Goal: Information Seeking & Learning: Learn about a topic

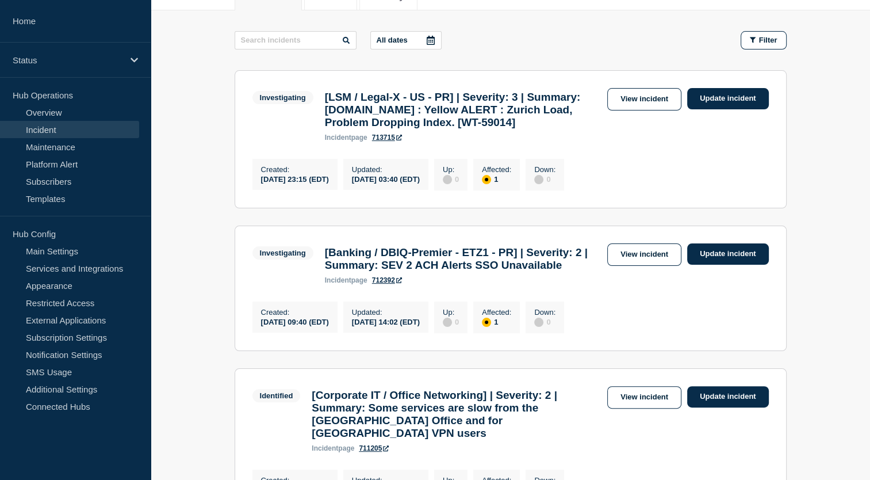
scroll to position [167, 0]
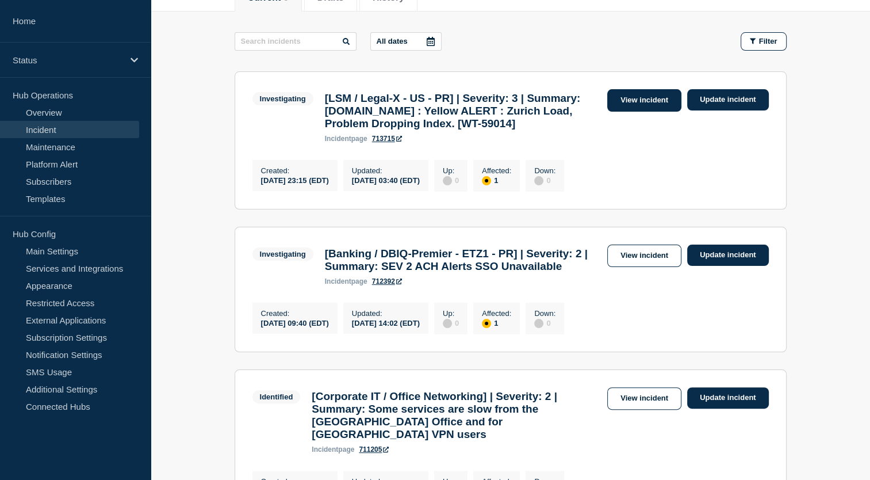
click at [653, 91] on link "View incident" at bounding box center [644, 100] width 74 height 22
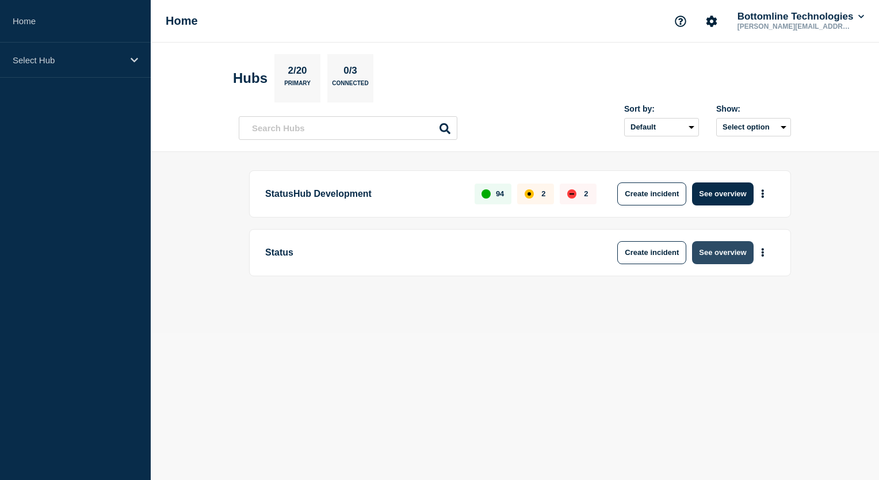
click at [727, 252] on button "See overview" at bounding box center [722, 252] width 61 height 23
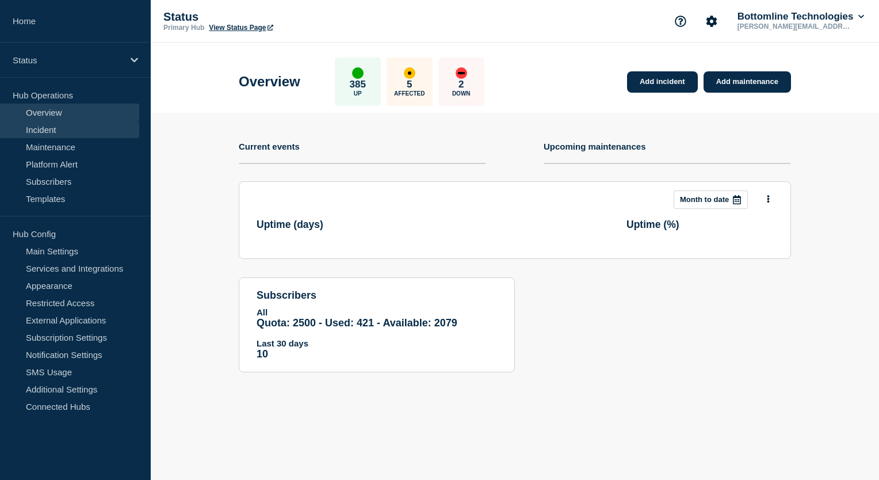
click at [70, 131] on link "Incident" at bounding box center [69, 129] width 139 height 17
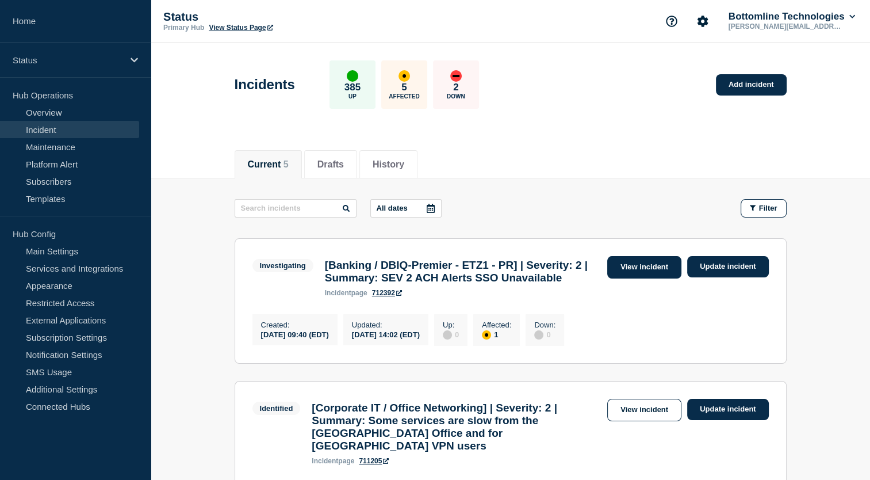
click at [634, 270] on link "View incident" at bounding box center [644, 267] width 74 height 22
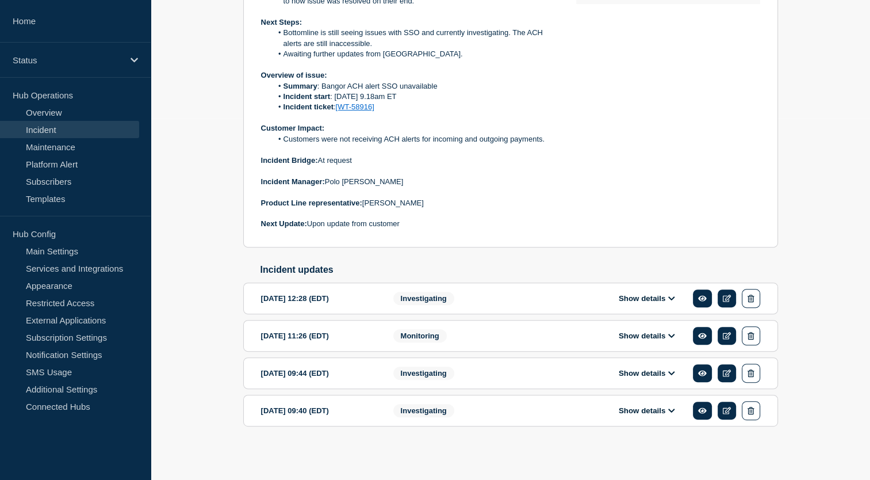
scroll to position [369, 0]
click at [667, 418] on div "Show details" at bounding box center [655, 410] width 210 height 19
click at [668, 410] on icon at bounding box center [671, 410] width 7 height 7
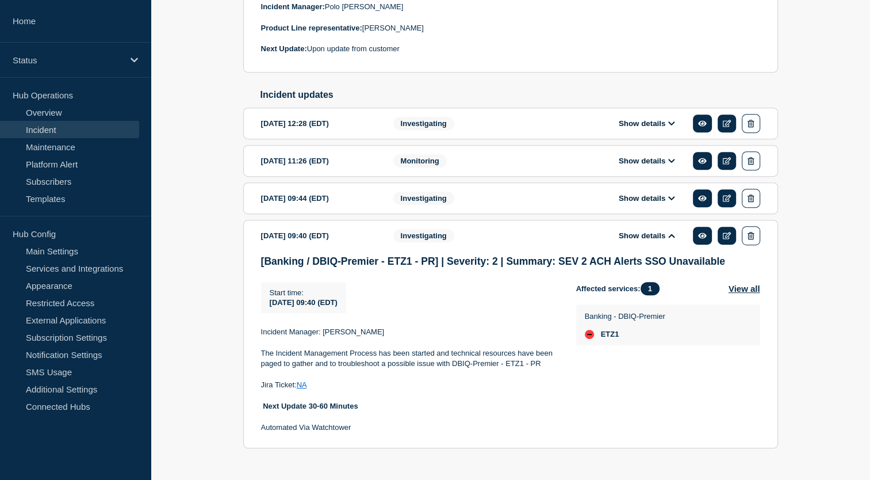
scroll to position [538, 0]
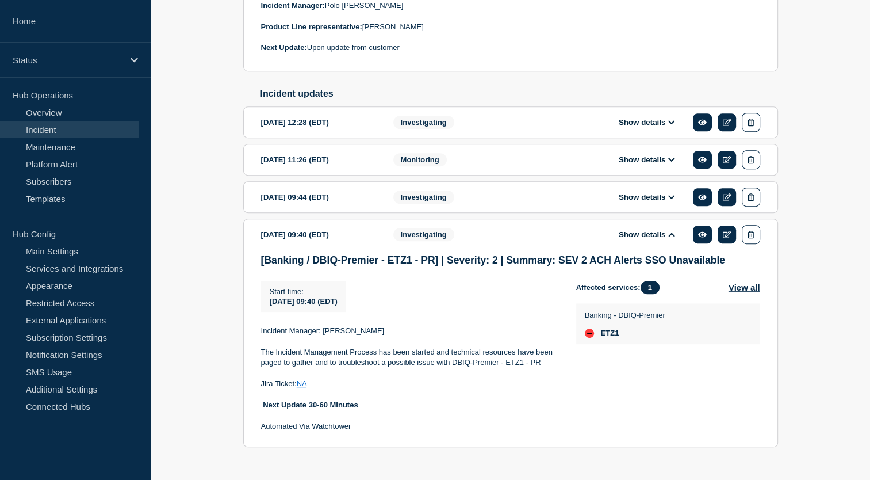
click at [662, 202] on button "Show details" at bounding box center [646, 197] width 63 height 10
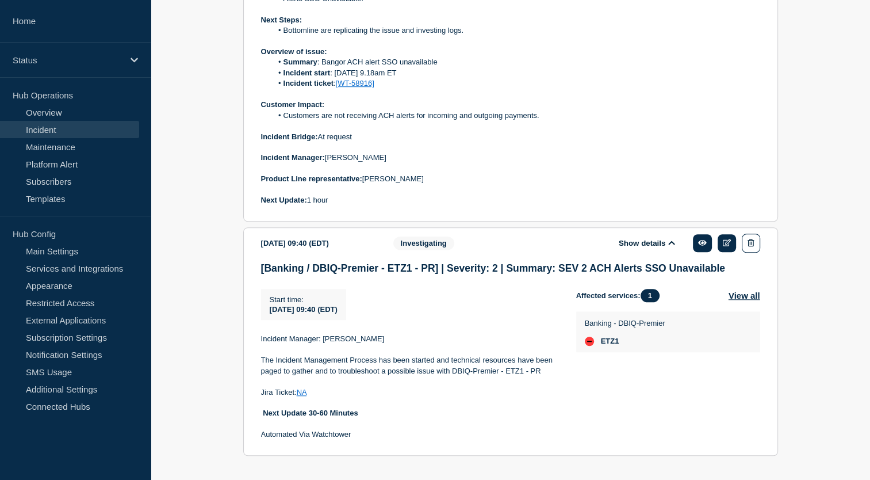
scroll to position [894, 0]
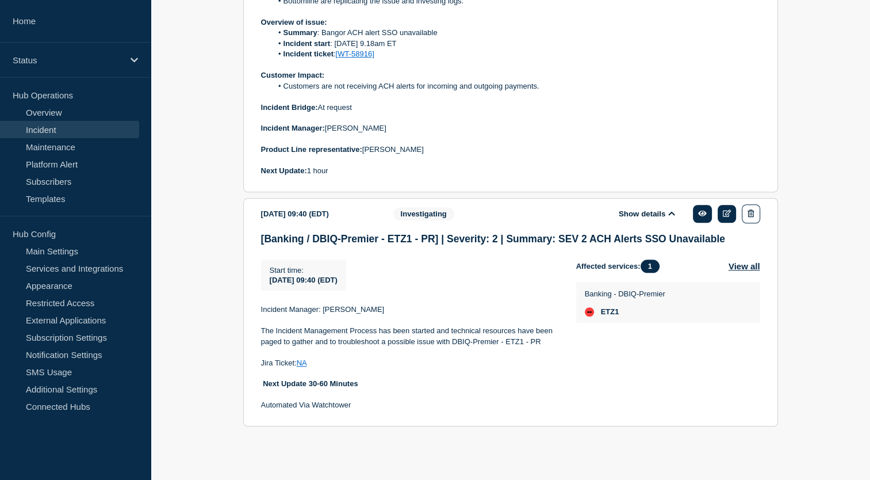
click at [611, 87] on div "Affected services: 1 View all Banking - DBIQ-Premier ETZ1" at bounding box center [668, 37] width 184 height 278
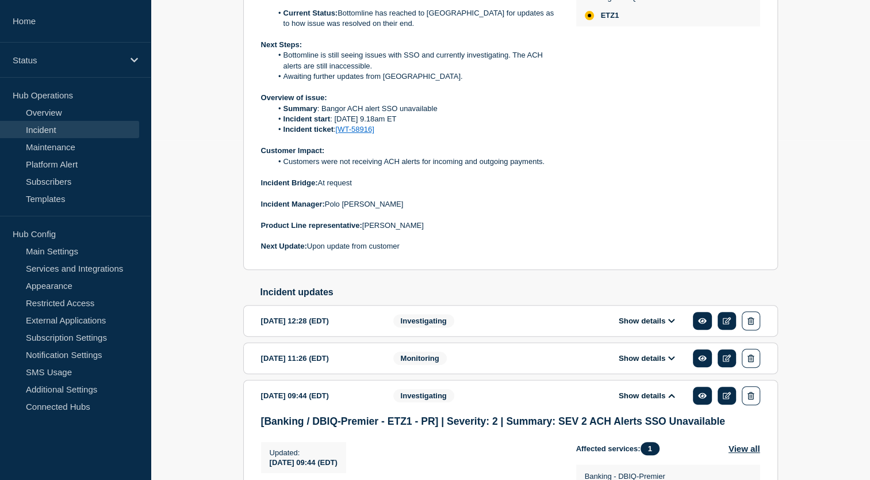
scroll to position [0, 0]
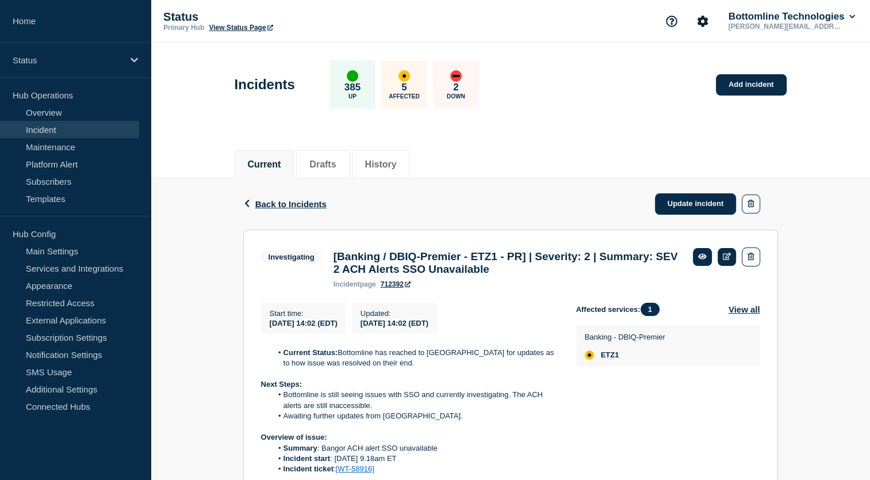
click at [299, 209] on div "Back Back to Incidents Update incident" at bounding box center [510, 203] width 535 height 51
click at [304, 206] on span "Back to Incidents" at bounding box center [290, 204] width 71 height 10
